Goal: Information Seeking & Learning: Learn about a topic

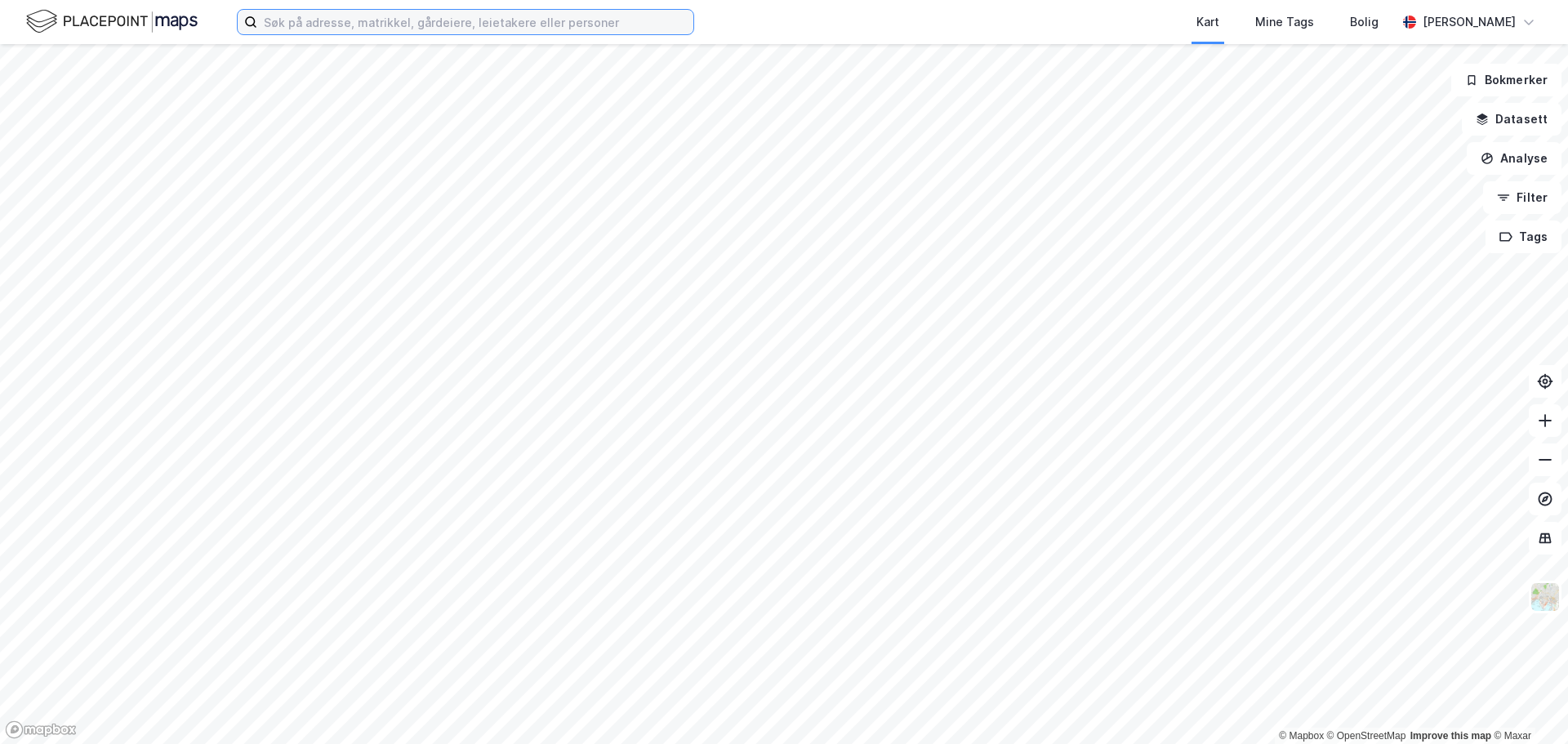
click at [351, 30] on input at bounding box center [475, 22] width 436 height 24
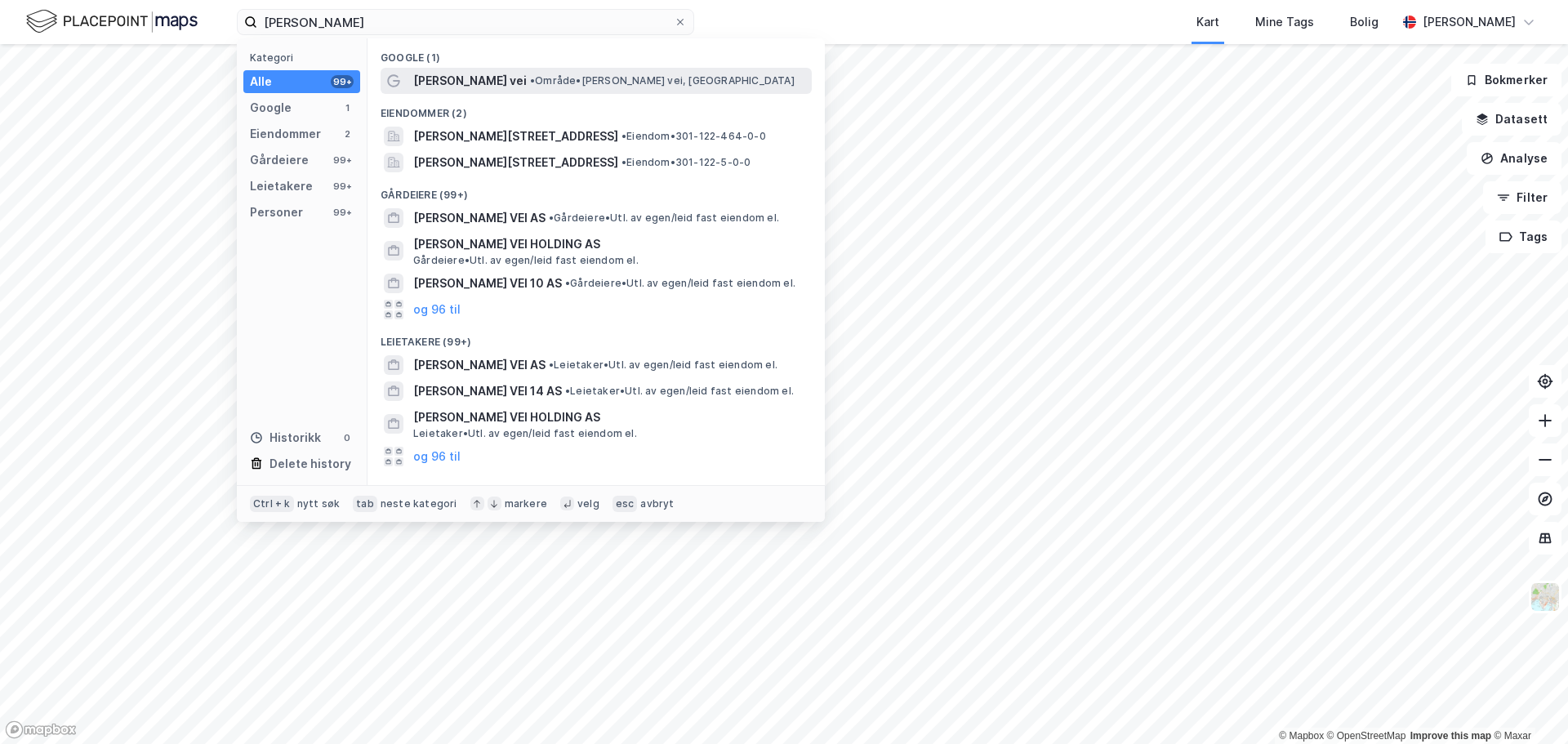
click at [492, 79] on span "[PERSON_NAME] vei" at bounding box center [470, 81] width 113 height 20
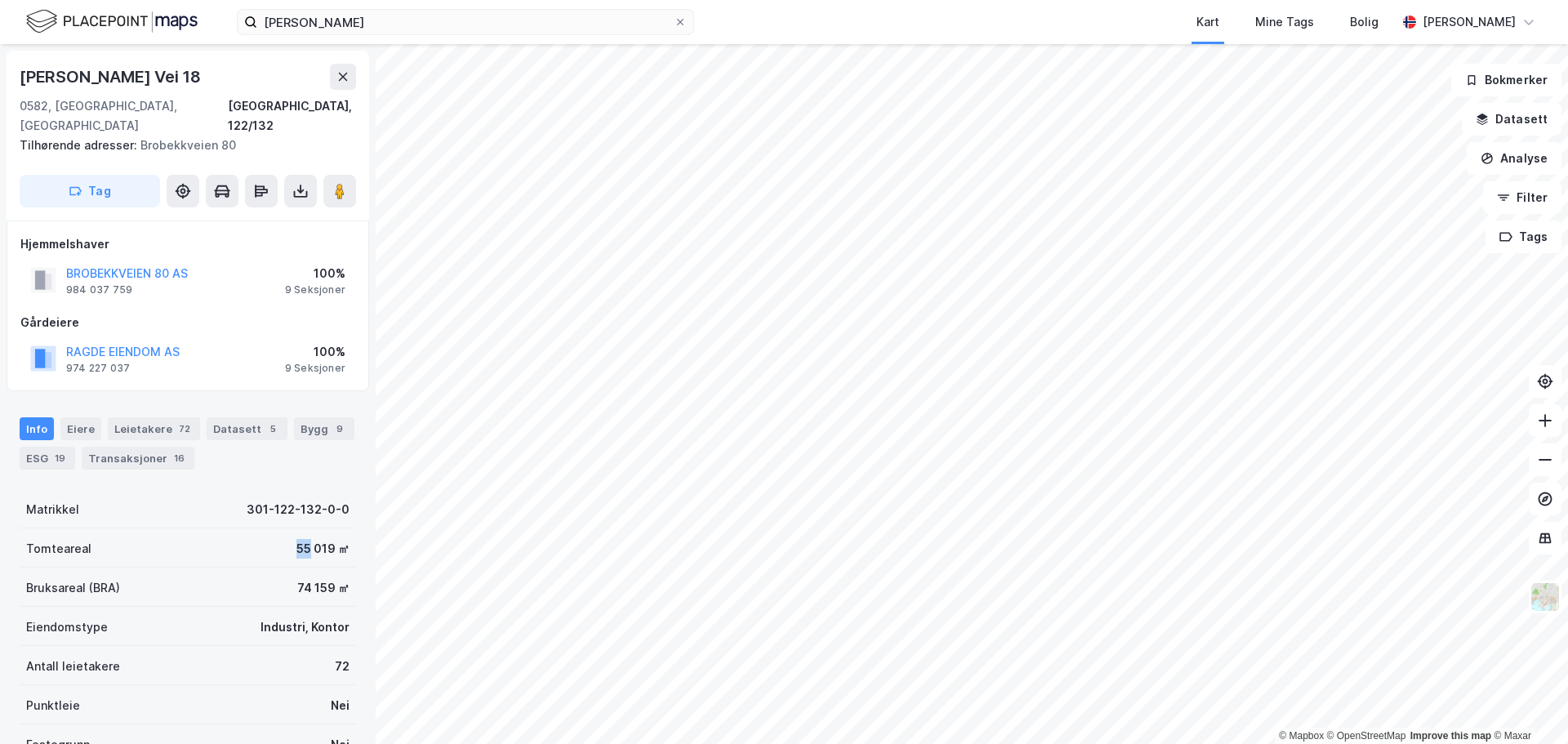
drag, startPoint x: 282, startPoint y: 529, endPoint x: 300, endPoint y: 529, distance: 18.0
click at [300, 529] on div "Tomteareal 55 019 ㎡" at bounding box center [188, 548] width 336 height 39
click at [358, 16] on input "[PERSON_NAME]" at bounding box center [465, 22] width 416 height 24
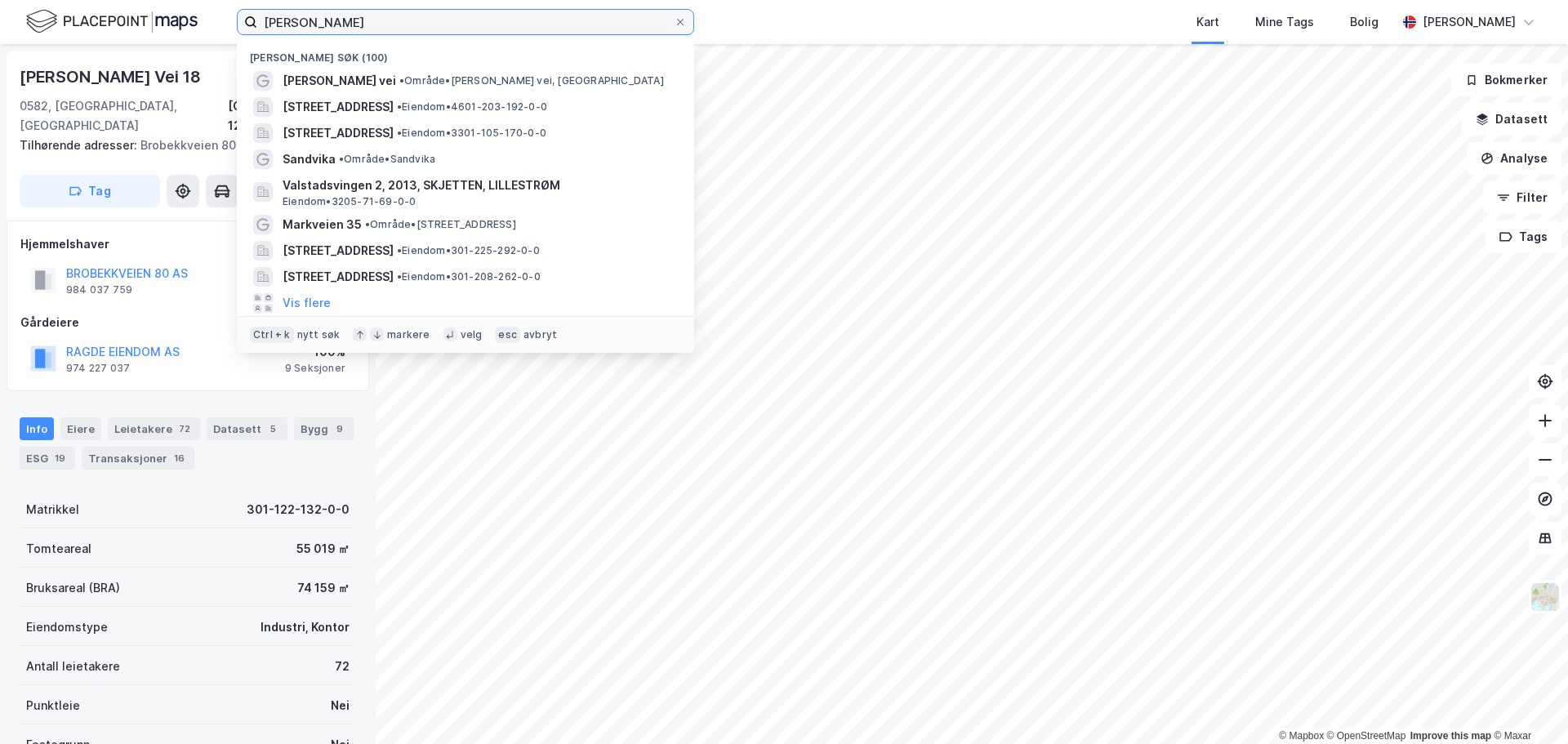
click at [358, 16] on input "[PERSON_NAME]" at bounding box center [465, 22] width 416 height 24
type input "kløfta"
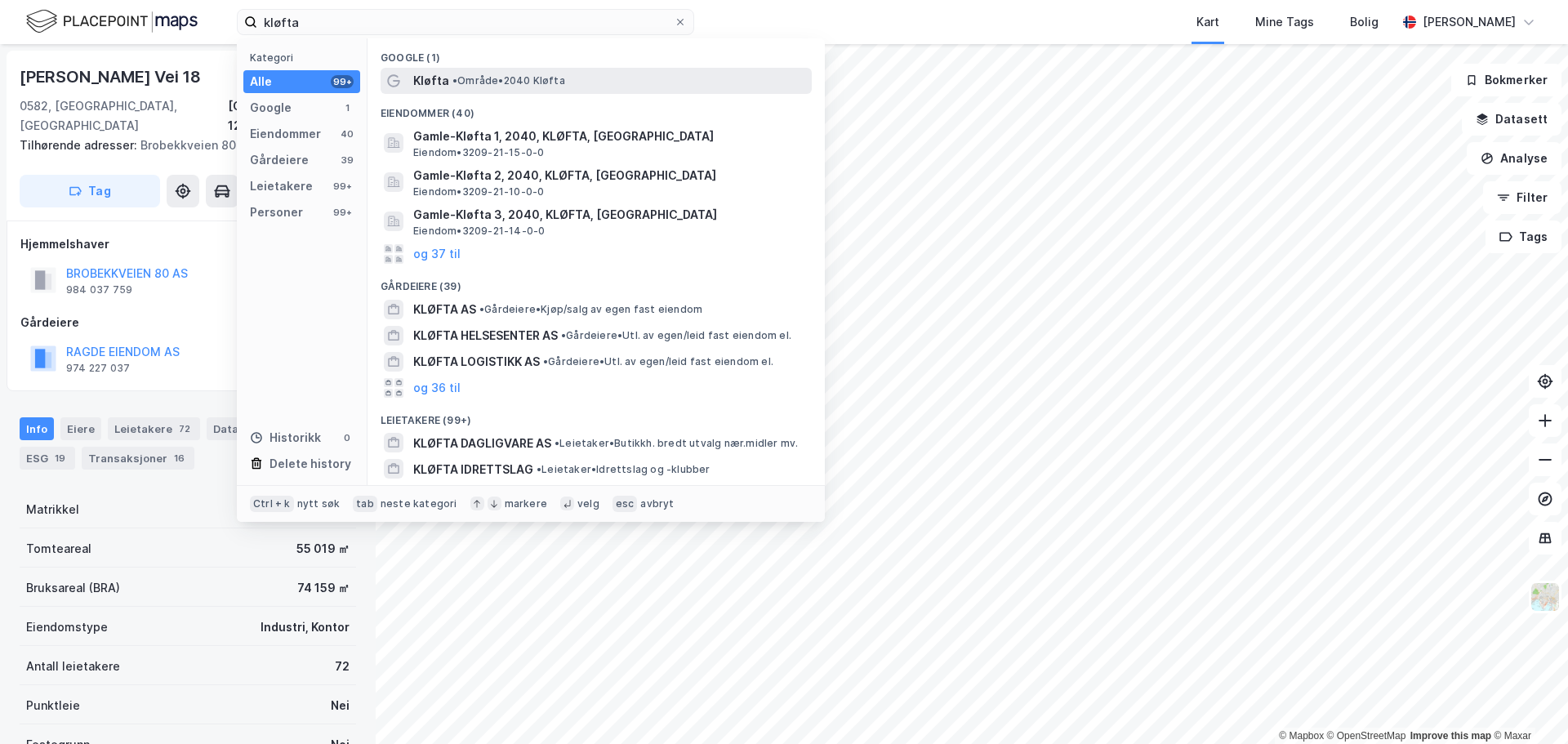
click at [470, 89] on div "Kløfta • Område • 2040 Kløfta" at bounding box center [611, 81] width 395 height 20
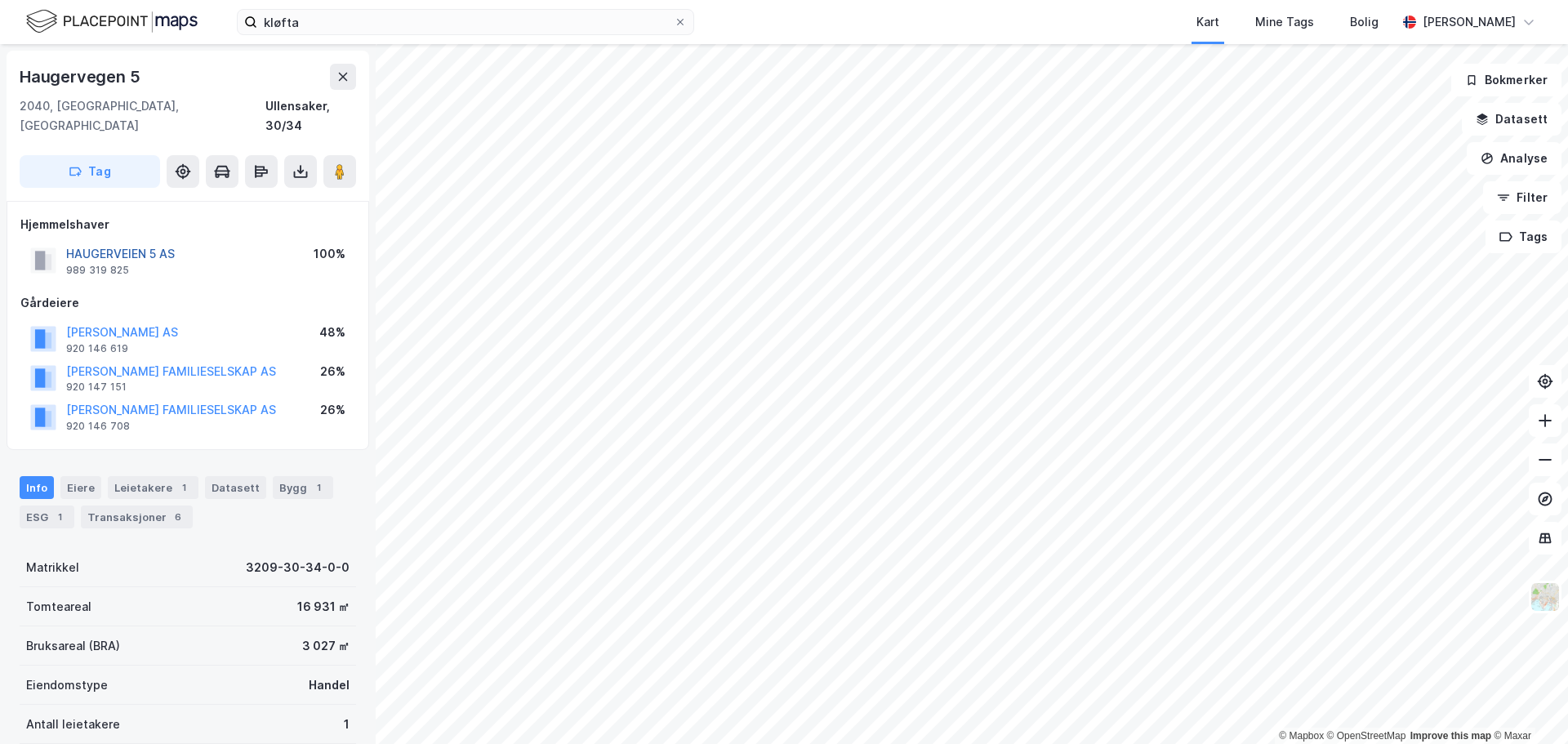
click at [0, 0] on button "HAUGERVEIEN 5 AS" at bounding box center [0, 0] width 0 height 0
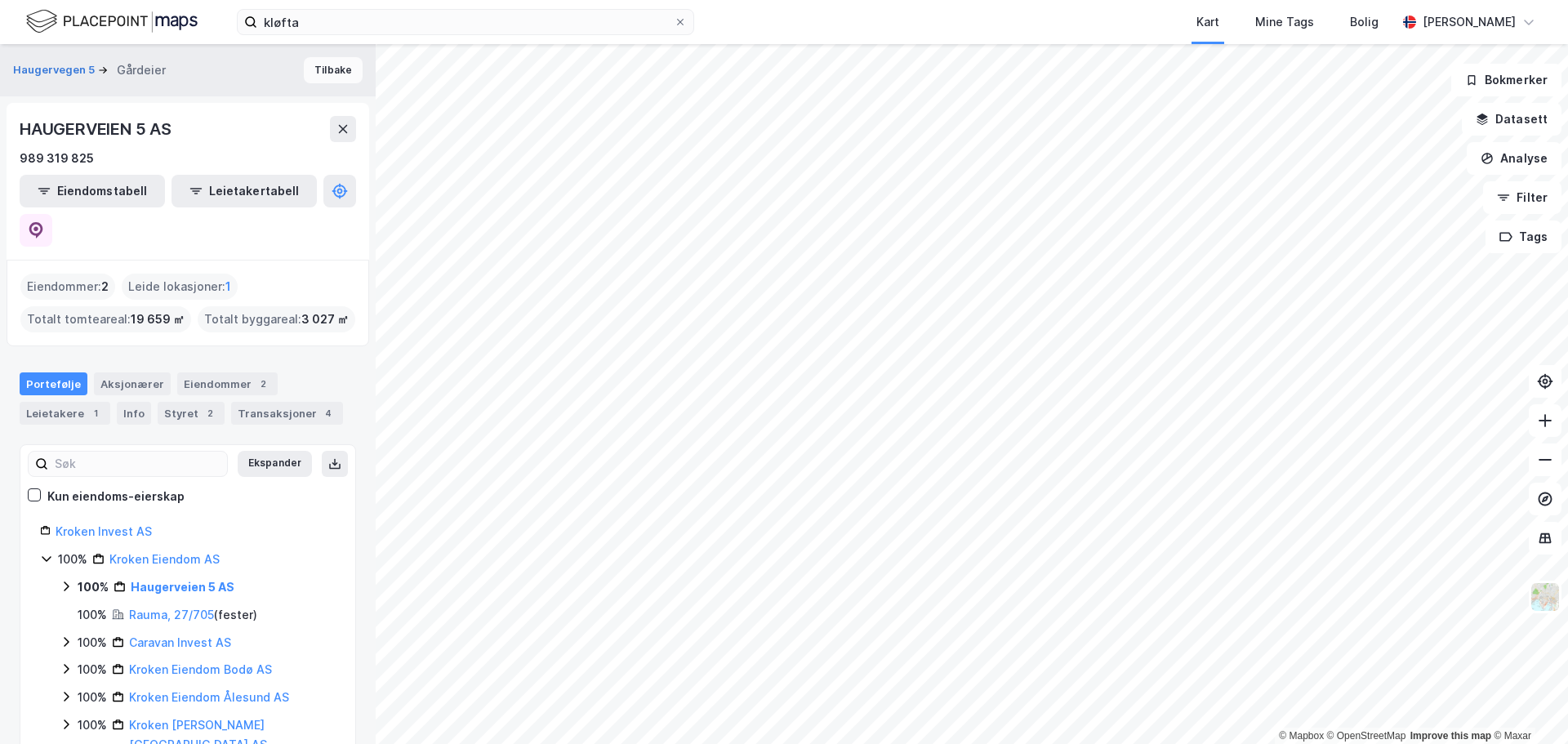
click at [321, 69] on button "Tilbake" at bounding box center [334, 71] width 59 height 26
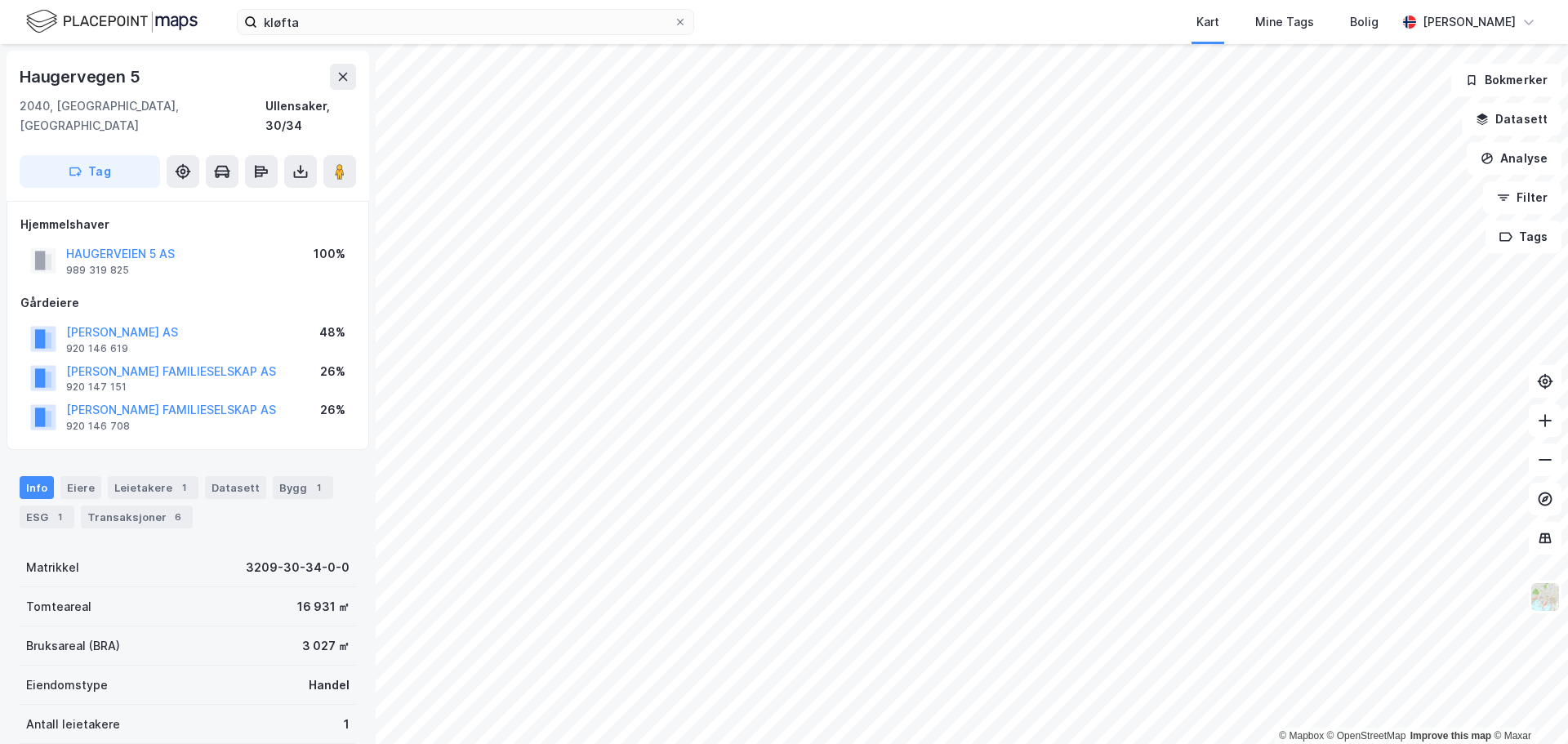
scroll to position [3, 0]
click at [305, 161] on icon at bounding box center [301, 169] width 17 height 17
click at [266, 195] on div "Last ned grunnbok" at bounding box center [220, 201] width 95 height 13
click at [329, 154] on button at bounding box center [340, 169] width 33 height 33
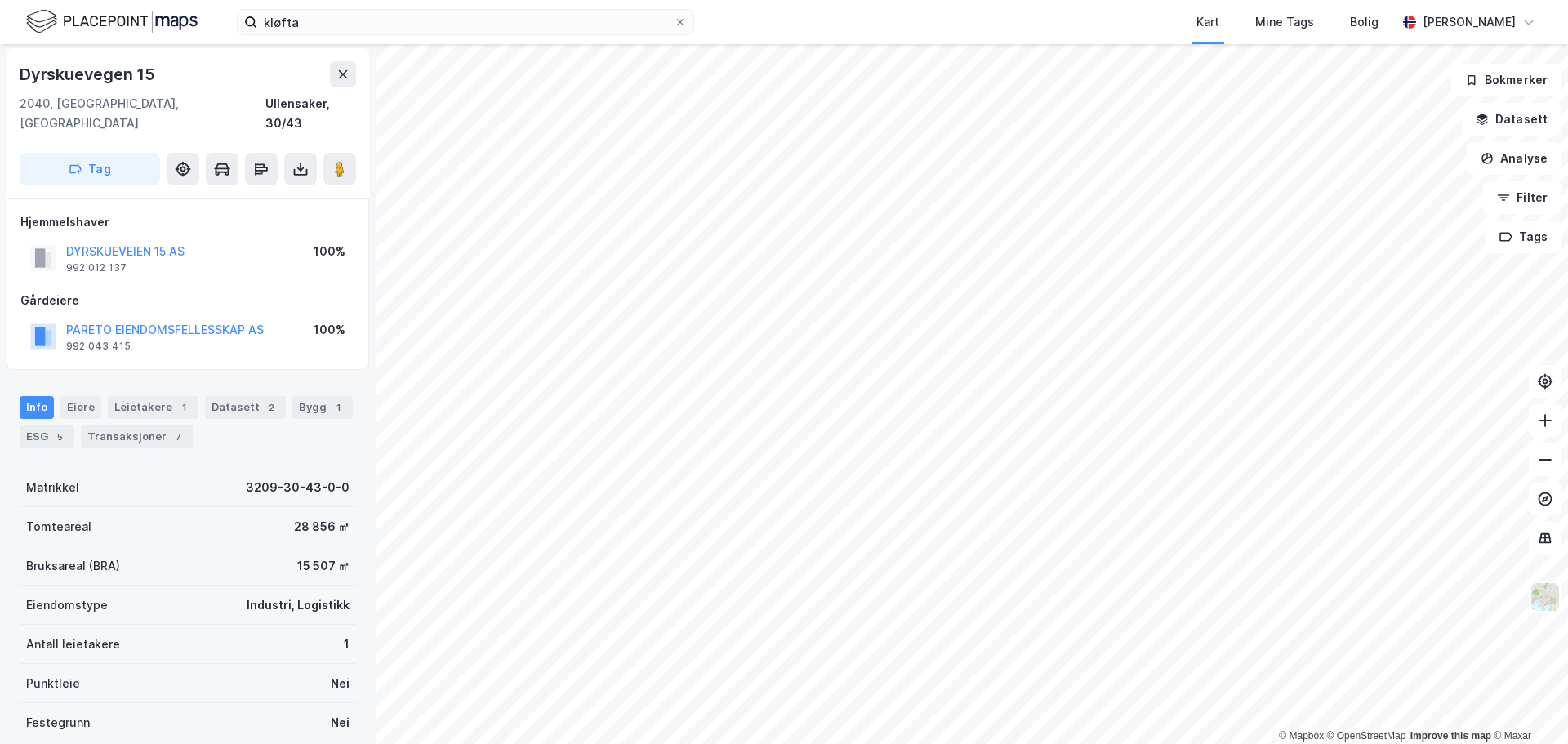
scroll to position [3, 0]
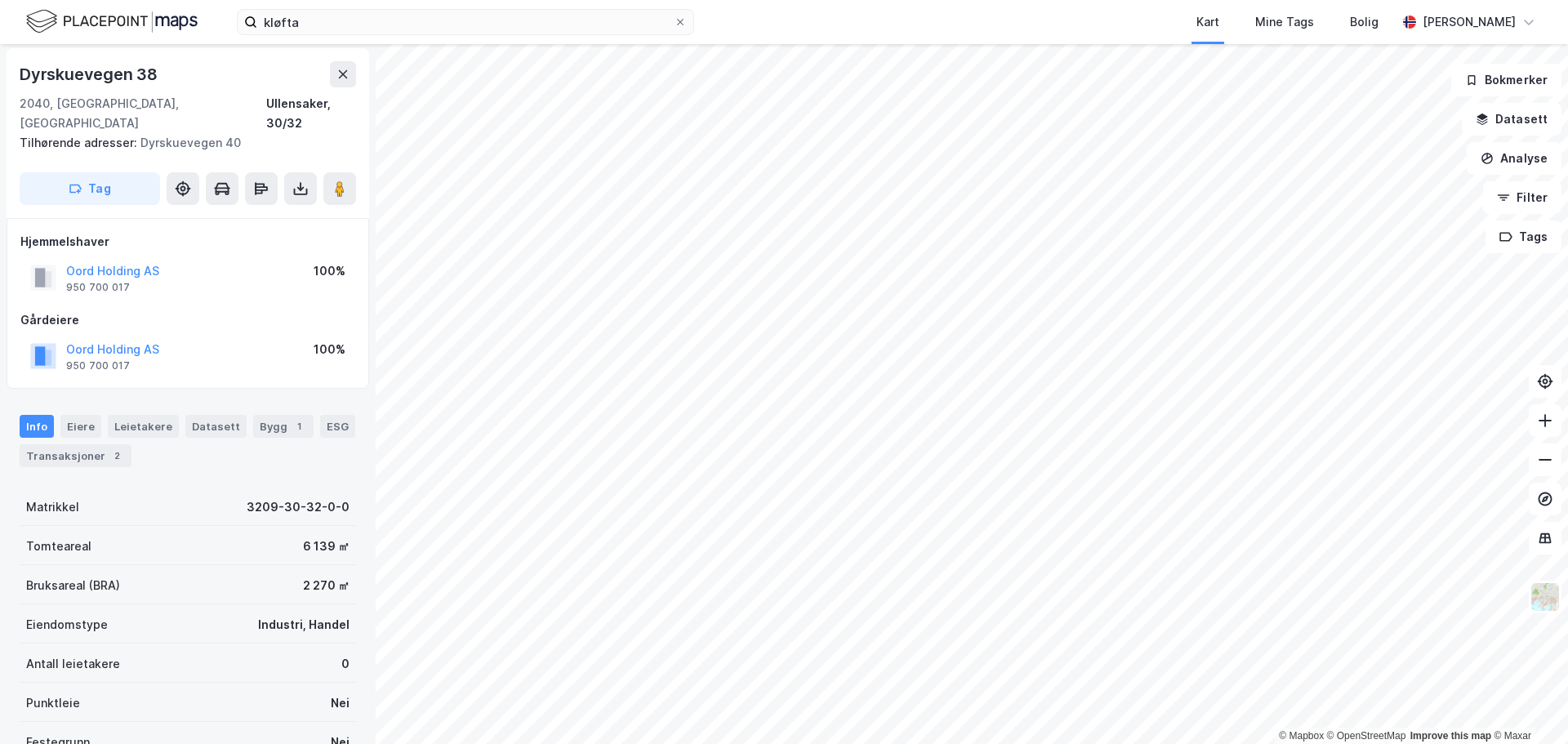
scroll to position [3, 0]
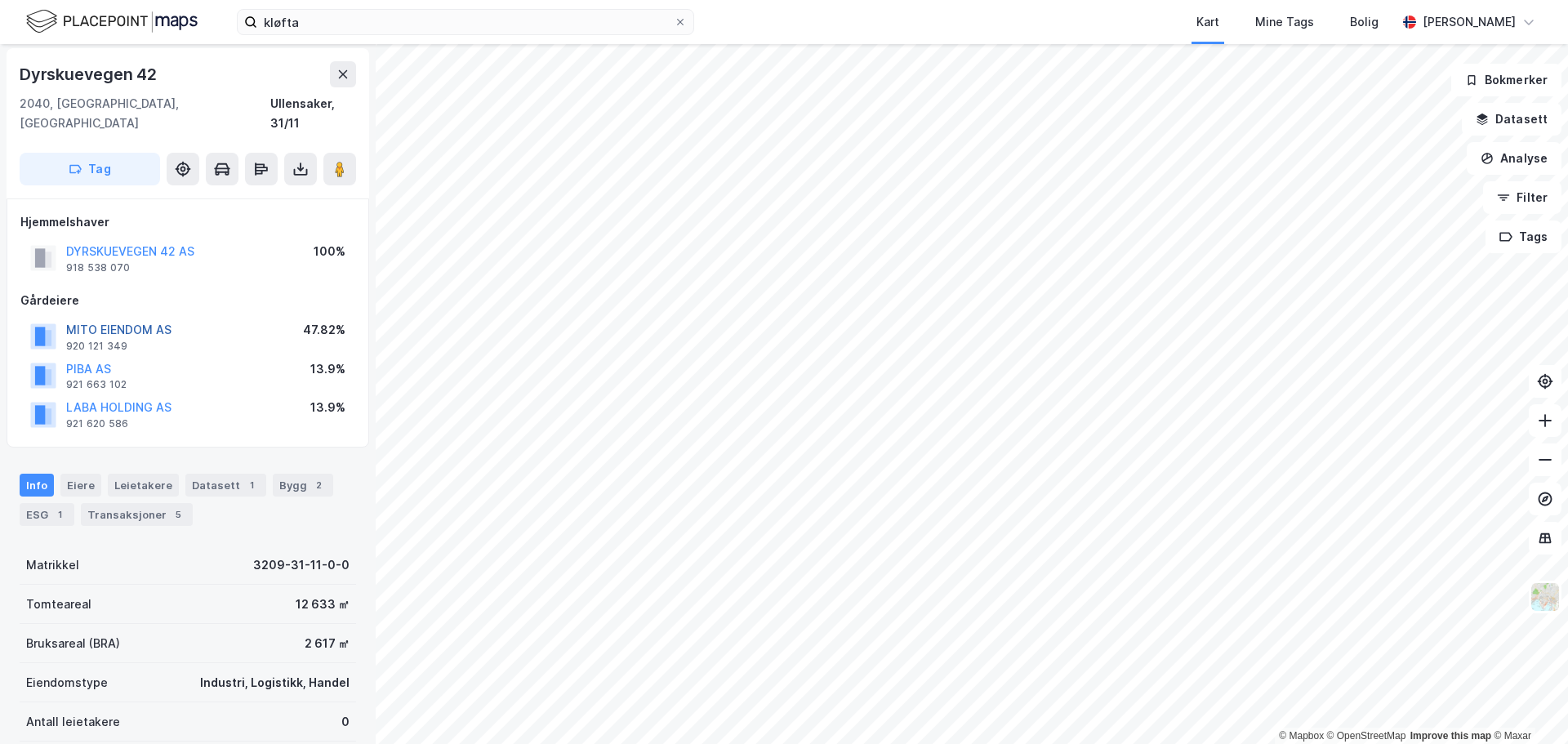
click at [0, 0] on button "MITO EIENDOM AS" at bounding box center [0, 0] width 0 height 0
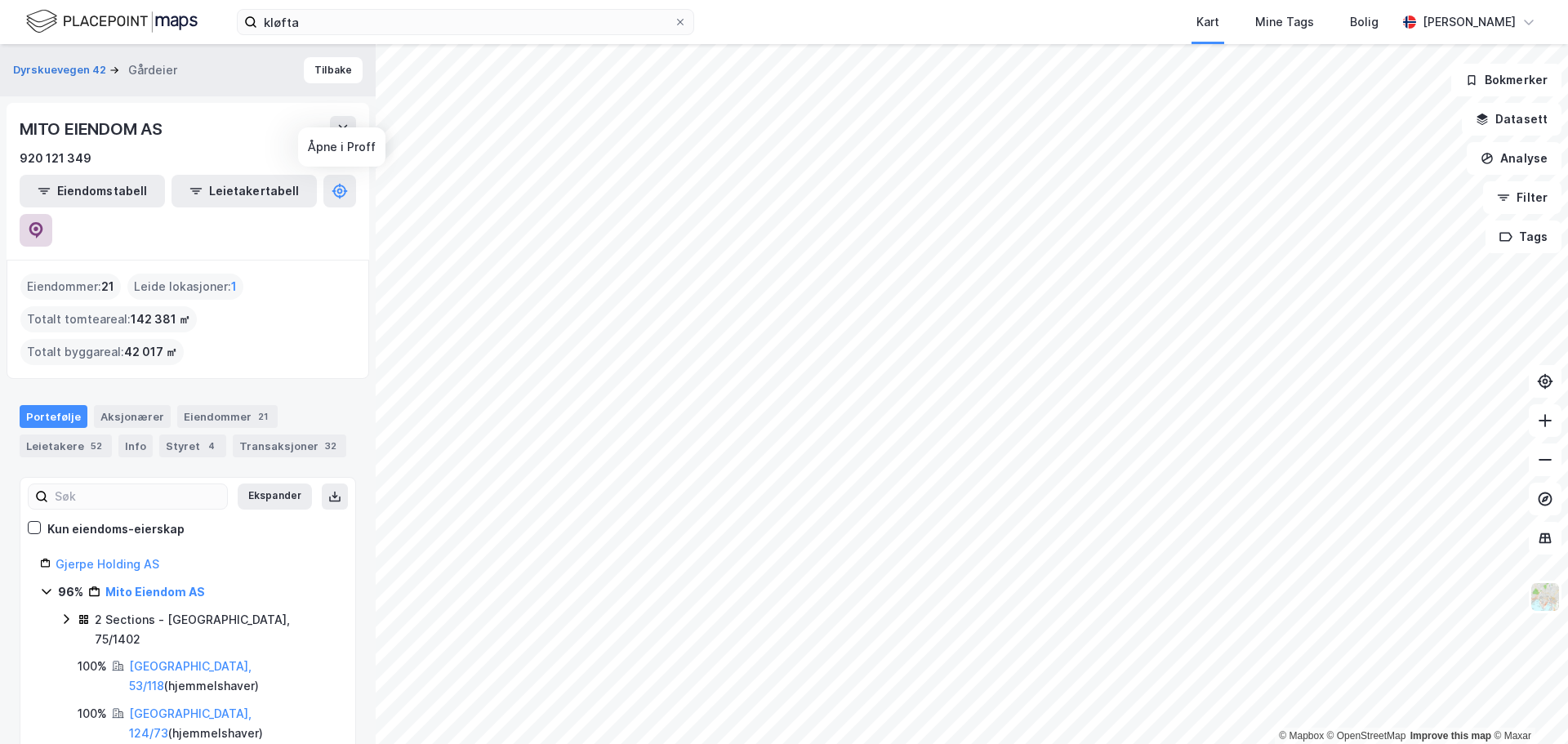
click at [44, 222] on icon at bounding box center [37, 230] width 14 height 17
